Goal: Transaction & Acquisition: Purchase product/service

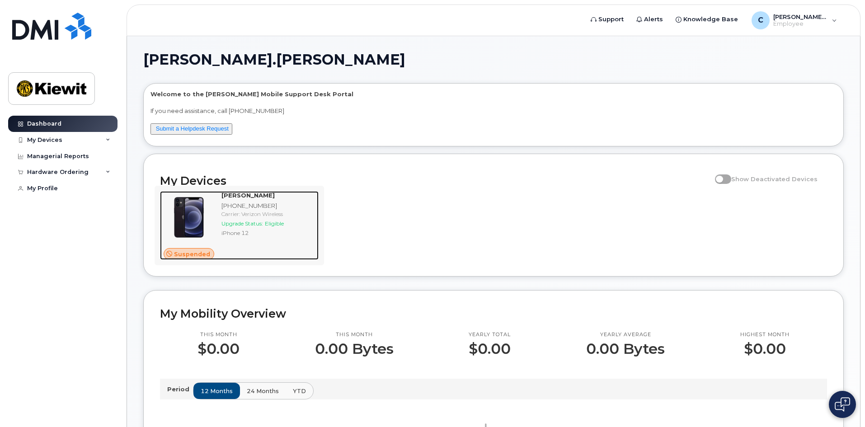
click at [201, 247] on div "Suspended" at bounding box center [189, 225] width 58 height 69
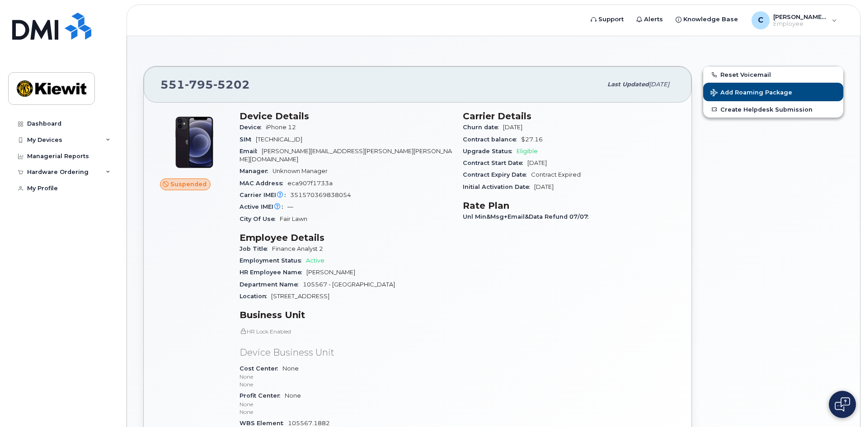
click at [177, 178] on div "Suspended" at bounding box center [185, 184] width 51 height 12
click at [70, 134] on div "My Devices" at bounding box center [62, 140] width 109 height 16
click at [195, 184] on span "Suspended" at bounding box center [188, 184] width 36 height 9
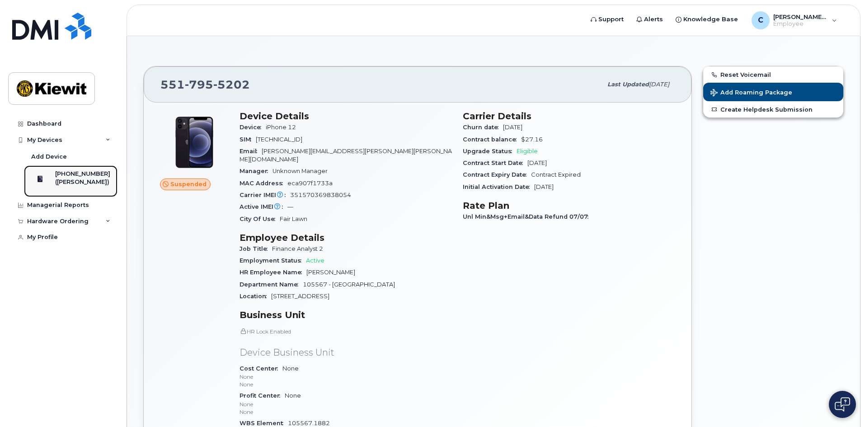
click at [74, 182] on div "([PERSON_NAME])" at bounding box center [82, 182] width 55 height 8
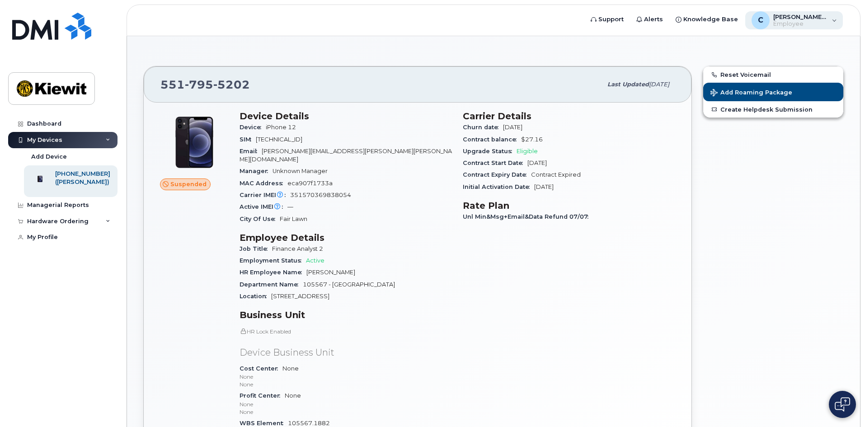
click at [797, 19] on span "[PERSON_NAME].[PERSON_NAME]" at bounding box center [800, 16] width 54 height 7
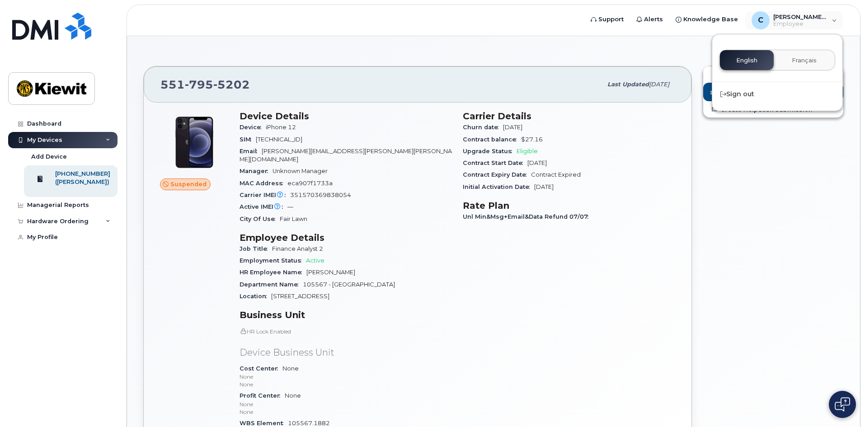
click at [790, 196] on div "Reset Voicemail Add Roaming Package Create Helpdesk Submission" at bounding box center [773, 280] width 152 height 438
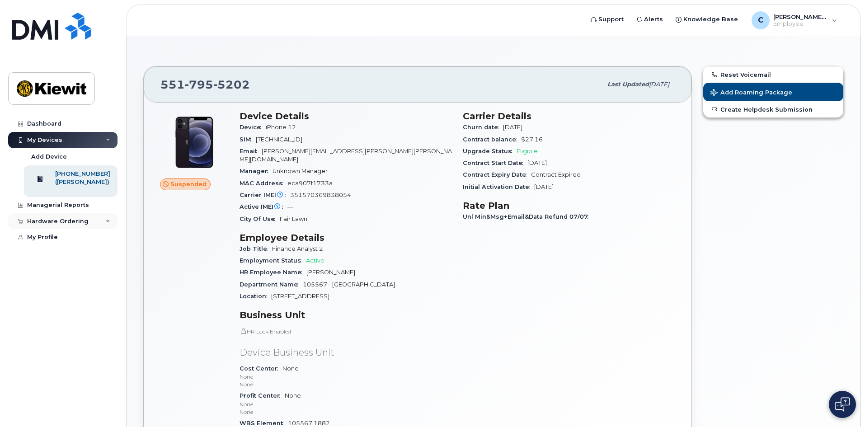
click at [77, 225] on div "Hardware Ordering" at bounding box center [57, 221] width 61 height 7
click at [201, 211] on div "Suspended" at bounding box center [193, 281] width 79 height 352
click at [734, 113] on link "Create Helpdesk Submission" at bounding box center [773, 109] width 140 height 16
click at [45, 239] on div "New Order" at bounding box center [48, 238] width 34 height 8
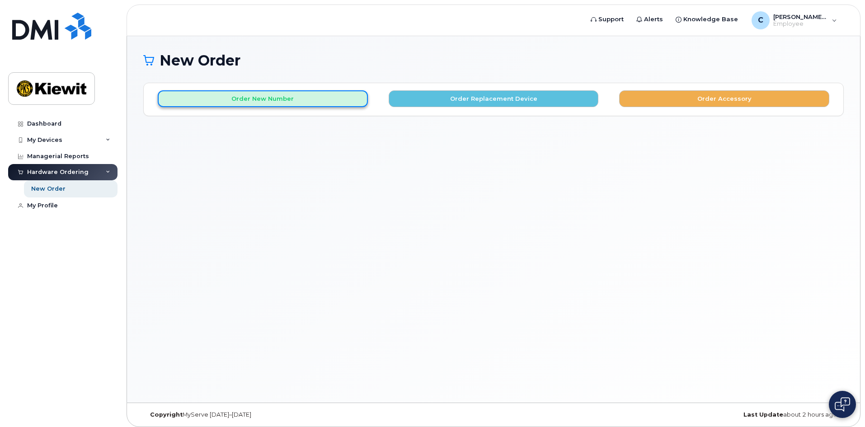
click at [248, 99] on button "Order New Number" at bounding box center [263, 98] width 210 height 17
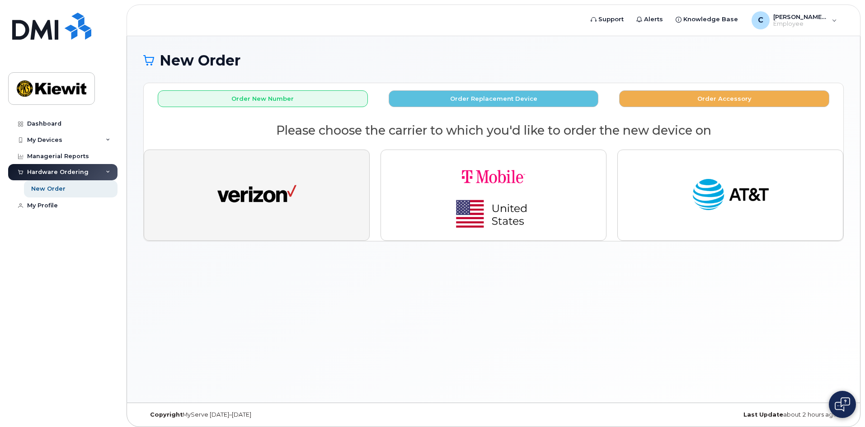
click at [285, 216] on button "button" at bounding box center [257, 195] width 226 height 91
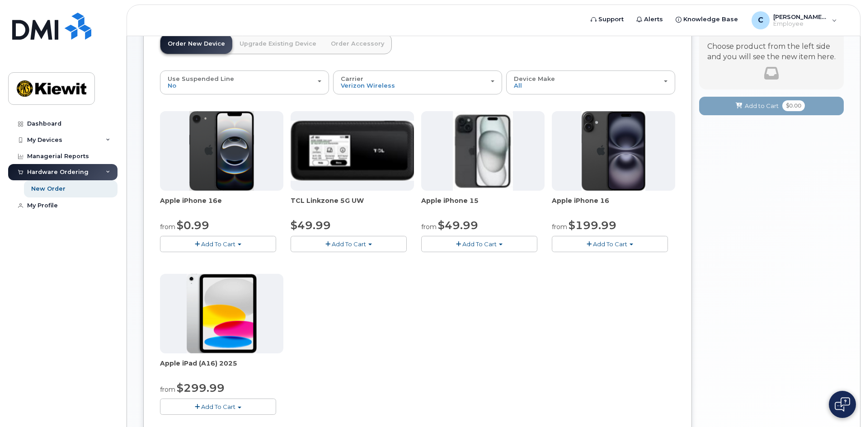
scroll to position [136, 0]
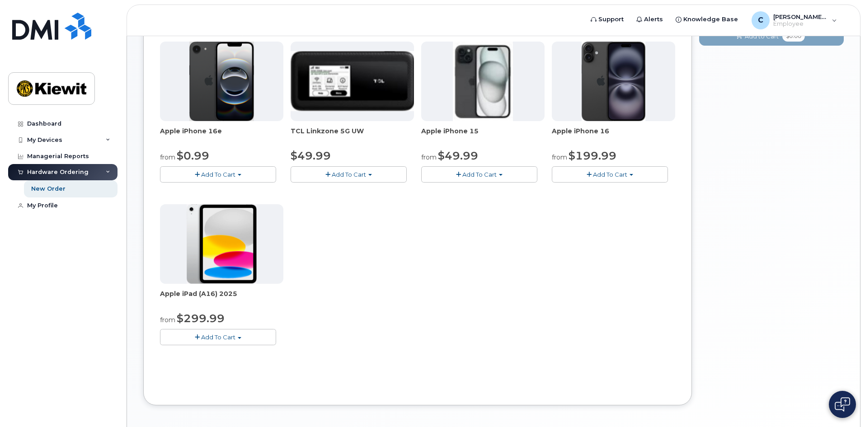
click at [221, 339] on span "Add To Cart" at bounding box center [218, 336] width 34 height 7
click at [242, 353] on link "$299.99 - 2 Year Activation (128GB)" at bounding box center [224, 353] width 125 height 11
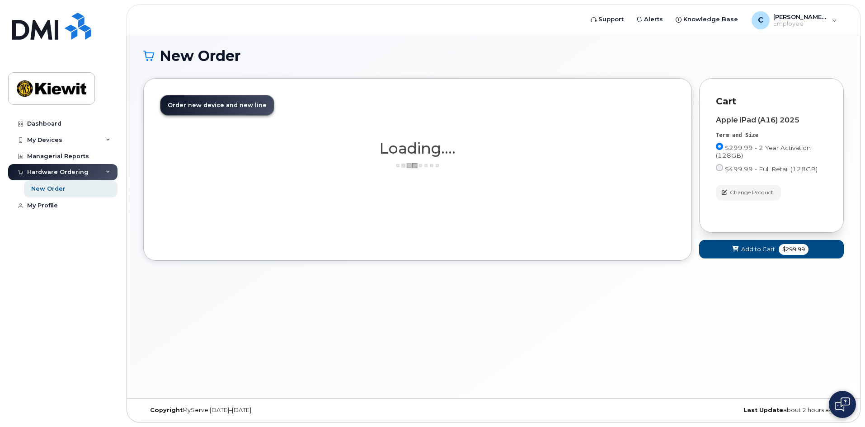
scroll to position [5, 0]
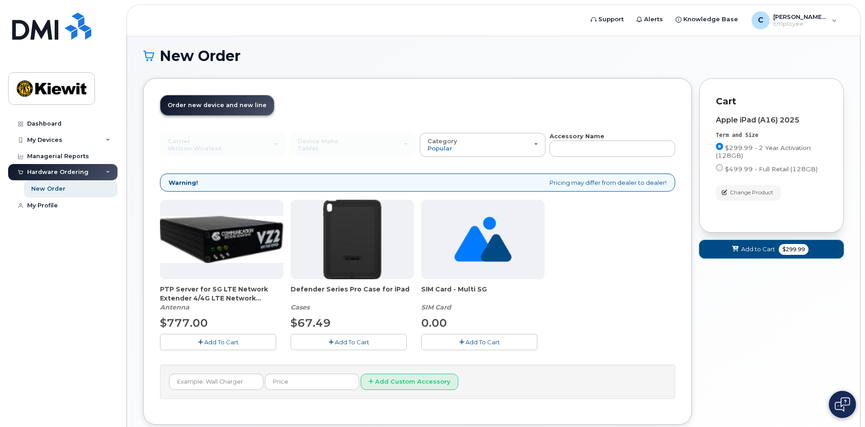
click at [765, 249] on span "Add to Cart" at bounding box center [758, 249] width 34 height 9
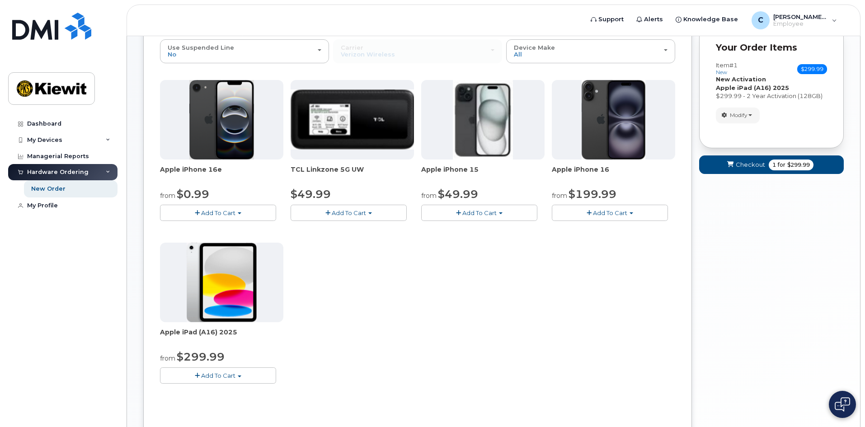
scroll to position [173, 0]
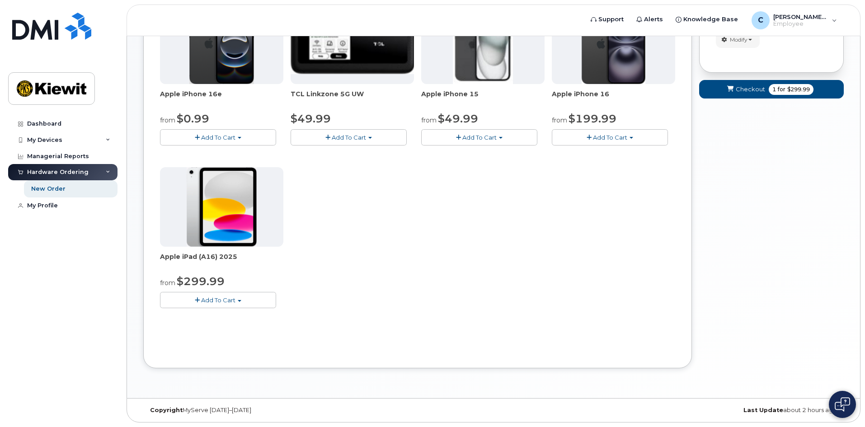
click at [229, 307] on button "Add To Cart" at bounding box center [218, 300] width 116 height 16
click at [231, 317] on link "$299.99 - 2 Year Activation (128GB)" at bounding box center [224, 316] width 125 height 11
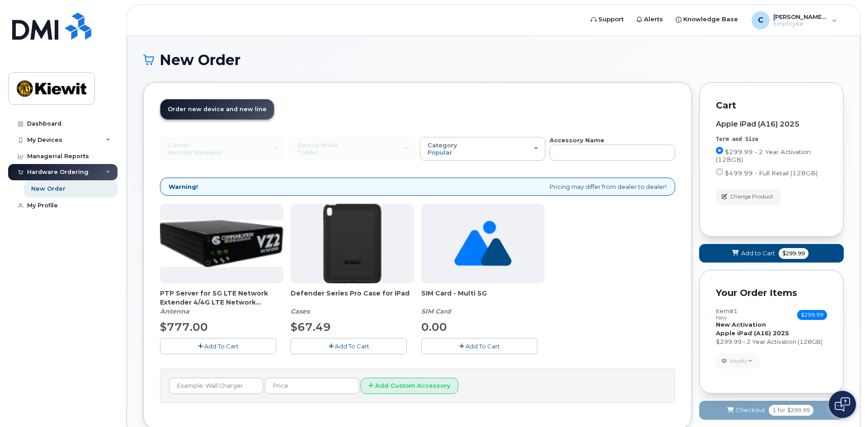
scroll to position [0, 0]
click at [762, 254] on span "Add to Cart" at bounding box center [758, 253] width 34 height 9
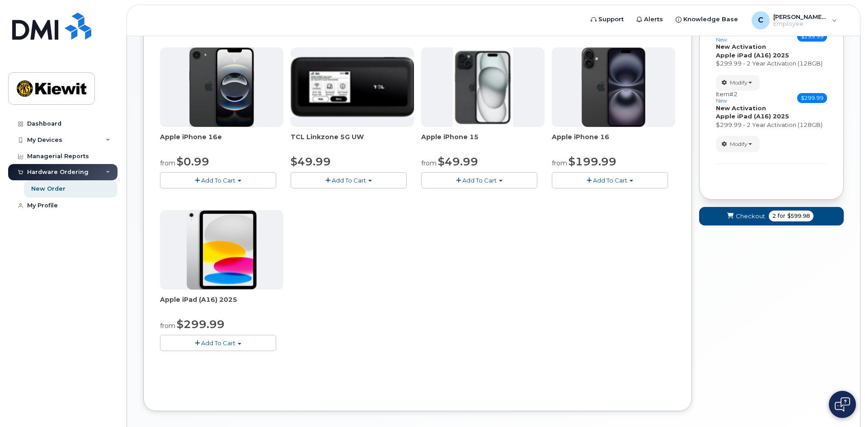
scroll to position [136, 0]
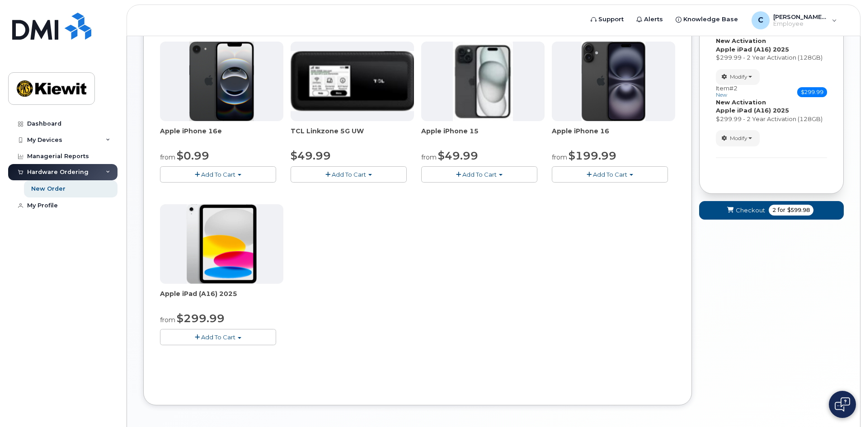
click at [214, 339] on span "Add To Cart" at bounding box center [218, 336] width 34 height 7
click at [226, 357] on link "$299.99 - 2 Year Activation (128GB)" at bounding box center [224, 353] width 125 height 11
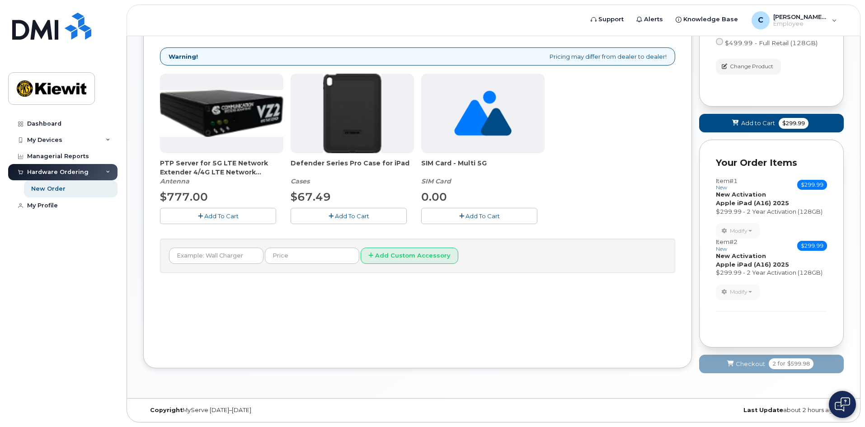
scroll to position [131, 0]
click at [763, 123] on span "Add to Cart" at bounding box center [758, 123] width 34 height 9
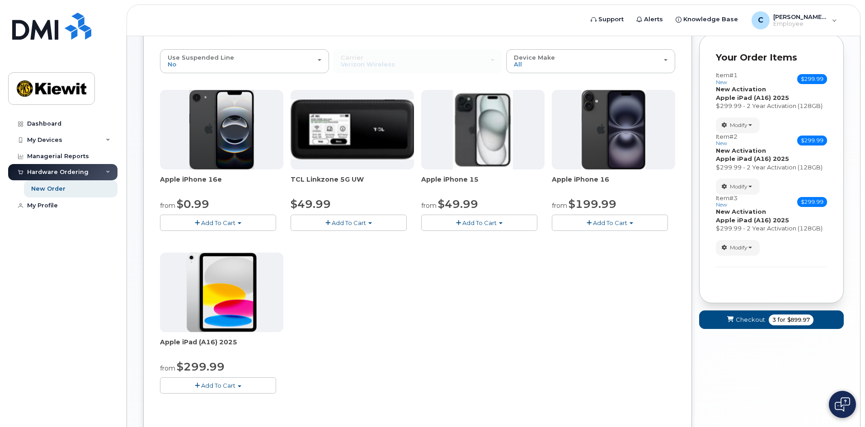
scroll to position [0, 0]
